Goal: Task Accomplishment & Management: Manage account settings

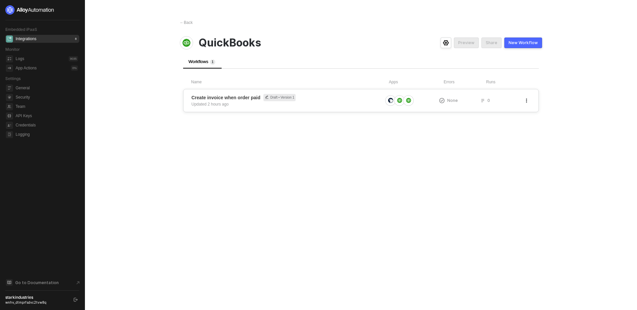
click at [317, 93] on div "Create invoice when order paid Draft • Version 1 Updated 2 hours ago None 0" at bounding box center [361, 100] width 356 height 23
click at [295, 107] on div "Create invoice when order paid Draft • Version 1 Updated 2 hours ago None 0" at bounding box center [361, 100] width 356 height 23
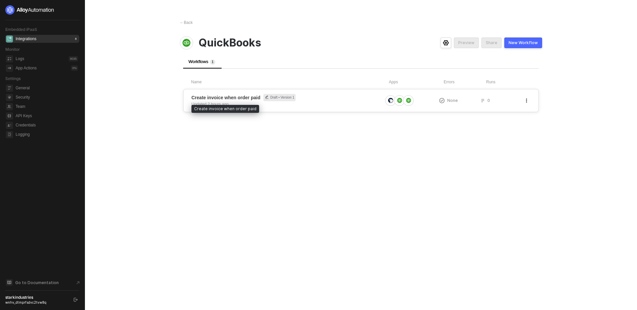
click at [241, 97] on span "Create invoice when order paid" at bounding box center [225, 97] width 69 height 7
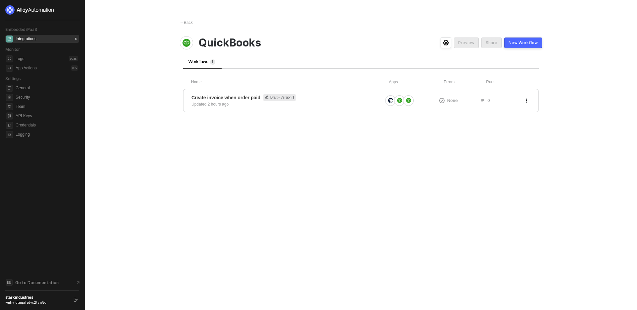
click at [195, 232] on div "← Back QuickBooks Preview Share New Workflow Workflows 1 Name Apps Errors Runs …" at bounding box center [361, 155] width 378 height 310
click at [32, 202] on div "Embedded iPaaS Integrations 8 Monitor Logs 9035 App Actions 0 % Settings Genera…" at bounding box center [42, 154] width 74 height 299
click at [159, 195] on main "← Back QuickBooks Preview Share New Workflow Workflows 1 Name Apps Errors Runs …" at bounding box center [318, 155] width 637 height 310
click at [315, 98] on span "Create invoice when order paid Draft • Version 1" at bounding box center [286, 97] width 191 height 7
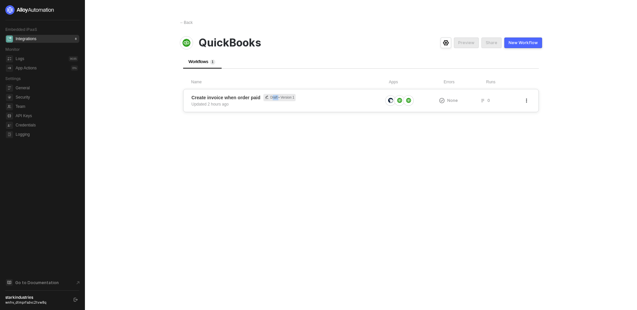
click at [315, 98] on span "Create invoice when order paid Draft • Version 1" at bounding box center [286, 97] width 191 height 7
click at [231, 161] on div "← Back QuickBooks Preview Share New Workflow Workflows 1 Name Apps Errors Runs …" at bounding box center [361, 155] width 378 height 310
click at [44, 171] on div "Embedded iPaaS Integrations 8 Monitor Logs 9035 App Actions 0 % Settings Genera…" at bounding box center [42, 154] width 74 height 299
click at [151, 201] on main "← Back QuickBooks Preview Share New Workflow Workflows 1 Name Apps Errors Runs …" at bounding box center [318, 155] width 637 height 310
click at [264, 96] on span "Draft • Version 1" at bounding box center [279, 97] width 32 height 7
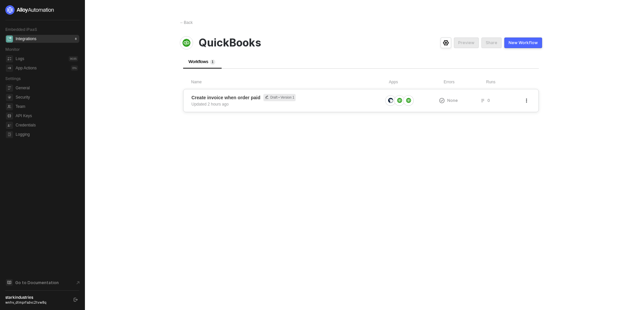
click at [243, 99] on span "Create invoice when order paid" at bounding box center [225, 97] width 69 height 7
click at [268, 116] on div "← Back QuickBooks Preview Share New Workflow Workflows 1 Name Apps Errors Runs …" at bounding box center [361, 155] width 378 height 310
click at [276, 108] on div "Create invoice when order paid Draft • Version 1 Updated 2 hours ago None 0" at bounding box center [361, 100] width 356 height 23
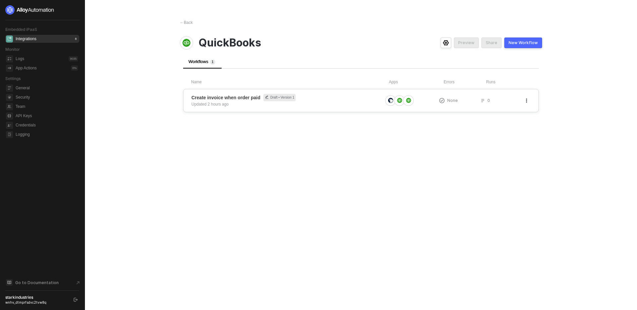
click at [276, 108] on div "Create invoice when order paid Draft • Version 1 Updated 2 hours ago None 0" at bounding box center [361, 100] width 356 height 23
click at [263, 143] on div "← Back QuickBooks Preview Share New Workflow Workflows 1 Name Apps Errors Runs …" at bounding box center [361, 155] width 378 height 310
click at [43, 106] on span "Team" at bounding box center [47, 107] width 62 height 8
